Goal: Check status: Check status

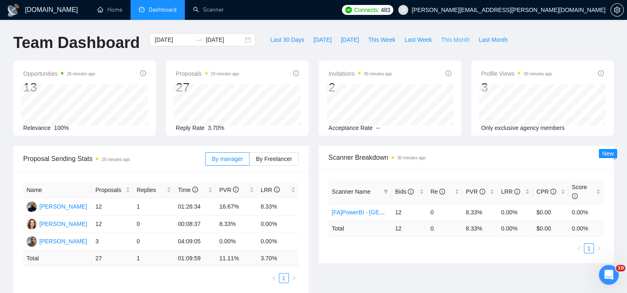
click at [441, 39] on span "This Month" at bounding box center [455, 39] width 29 height 9
type input "2025-09-01"
type input "2025-09-30"
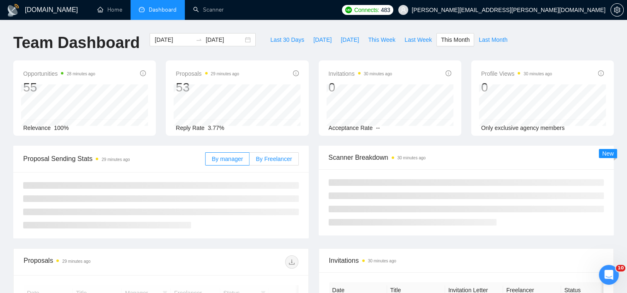
click at [271, 153] on label "By Freelancer" at bounding box center [273, 158] width 49 height 13
click at [249, 161] on input "By Freelancer" at bounding box center [249, 161] width 0 height 0
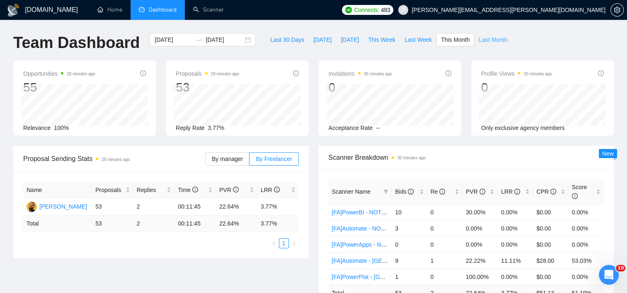
click at [481, 45] on button "Last Month" at bounding box center [493, 39] width 38 height 13
type input "2025-08-01"
type input "2025-08-31"
click at [458, 43] on span "This Month" at bounding box center [455, 39] width 29 height 9
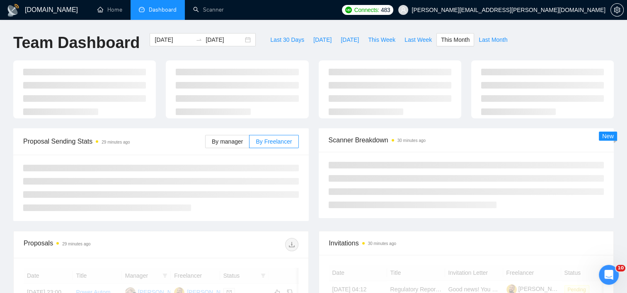
type input "2025-09-01"
type input "2025-09-30"
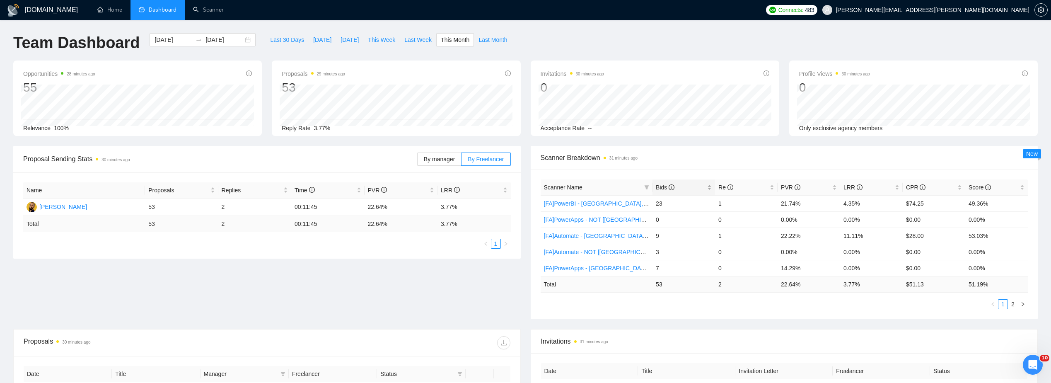
click at [626, 189] on span "Bids" at bounding box center [681, 187] width 50 height 9
click at [484, 39] on span "Last Month" at bounding box center [492, 39] width 29 height 9
type input "2025-08-01"
type input "2025-08-31"
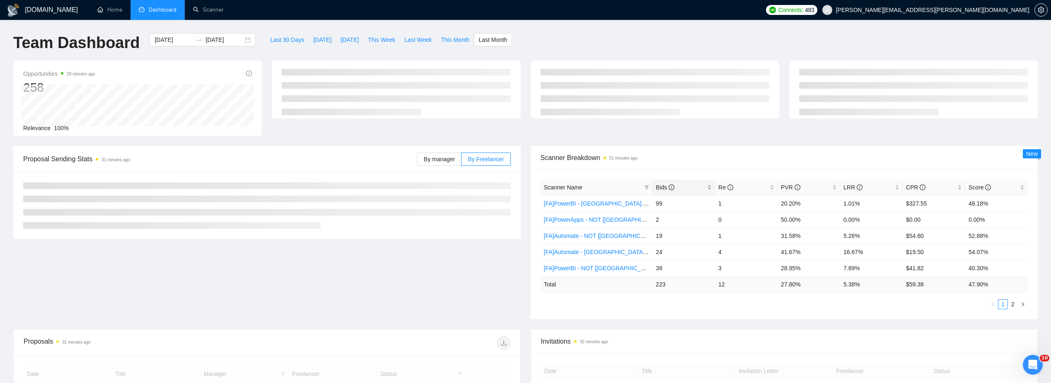
click at [626, 189] on span "Bids" at bounding box center [681, 187] width 50 height 9
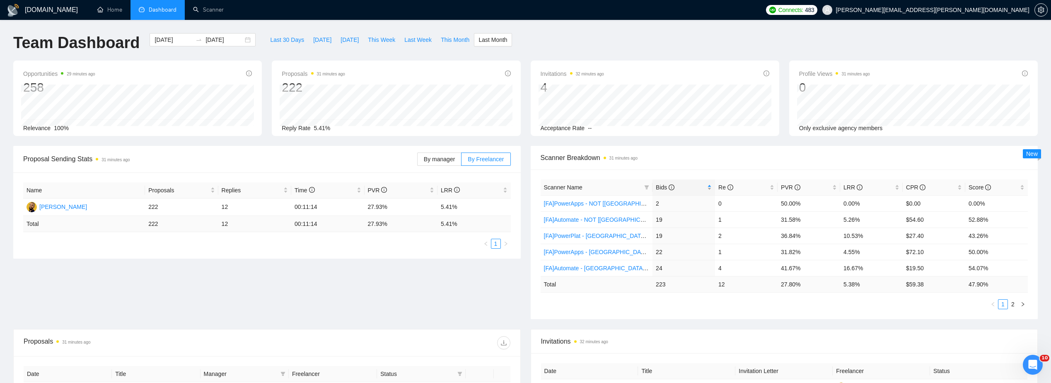
click at [626, 188] on span "Bids" at bounding box center [681, 187] width 50 height 9
